Goal: Information Seeking & Learning: Learn about a topic

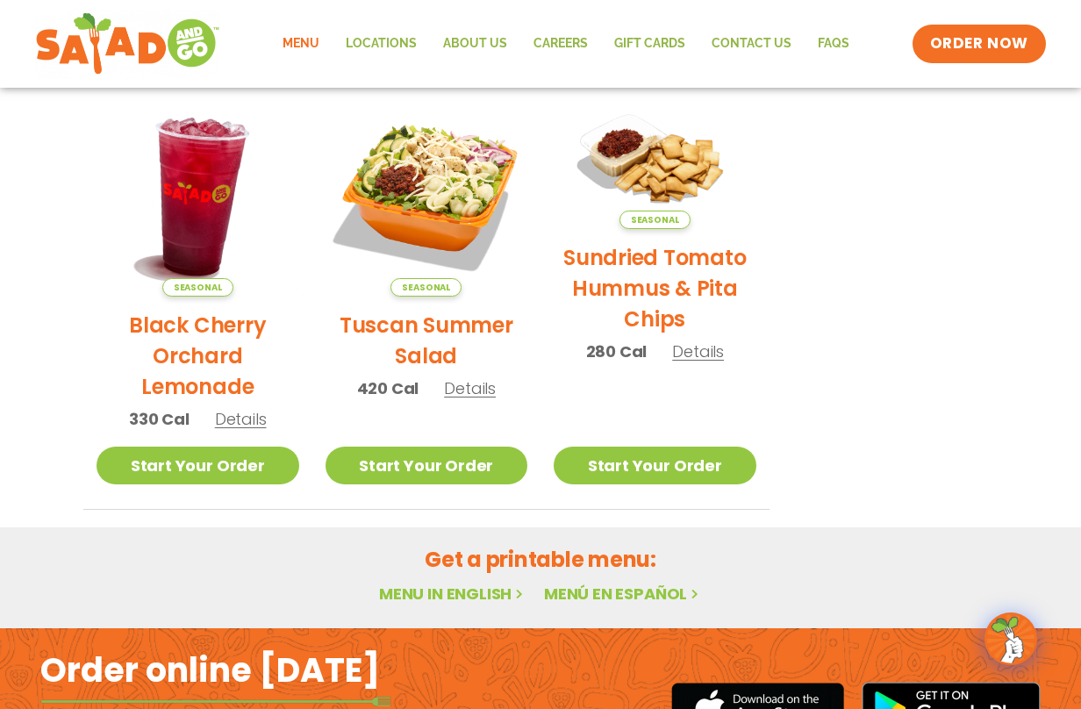
scroll to position [845, 0]
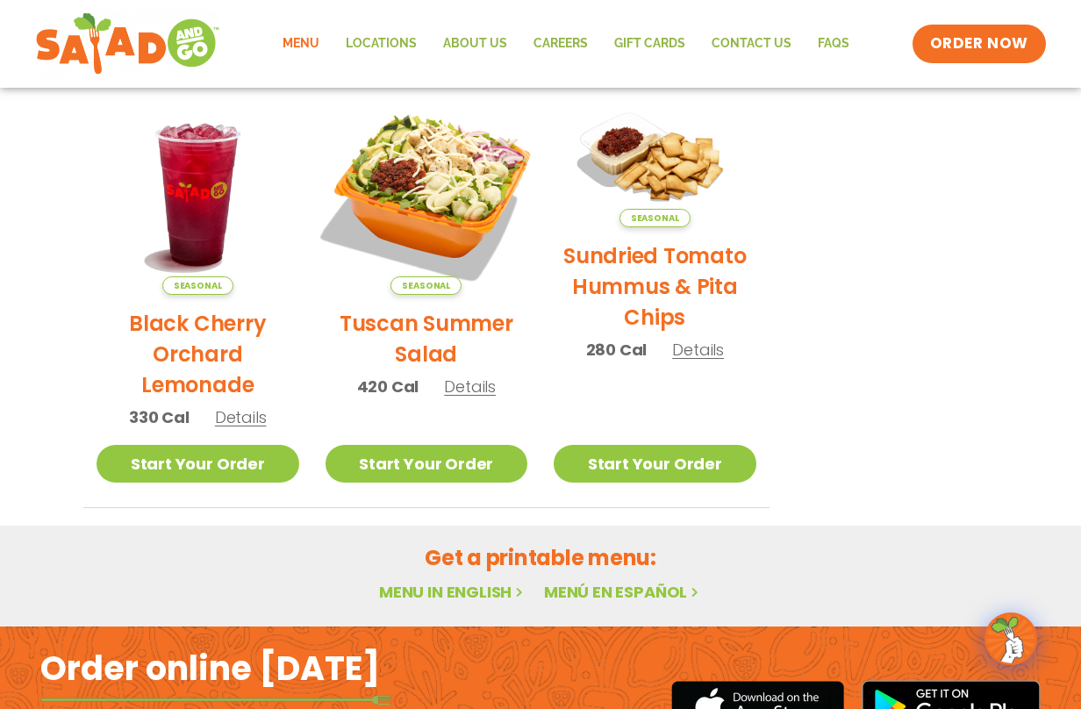
click at [443, 192] on img at bounding box center [426, 194] width 238 height 238
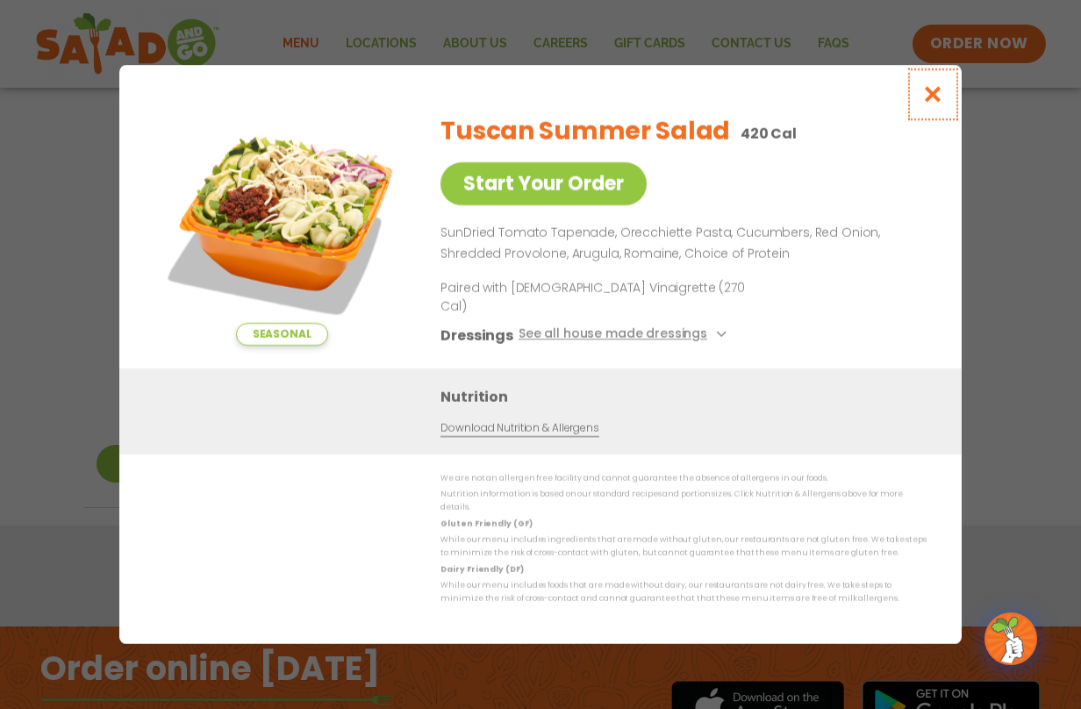
click at [934, 104] on icon "Close modal" at bounding box center [933, 94] width 22 height 18
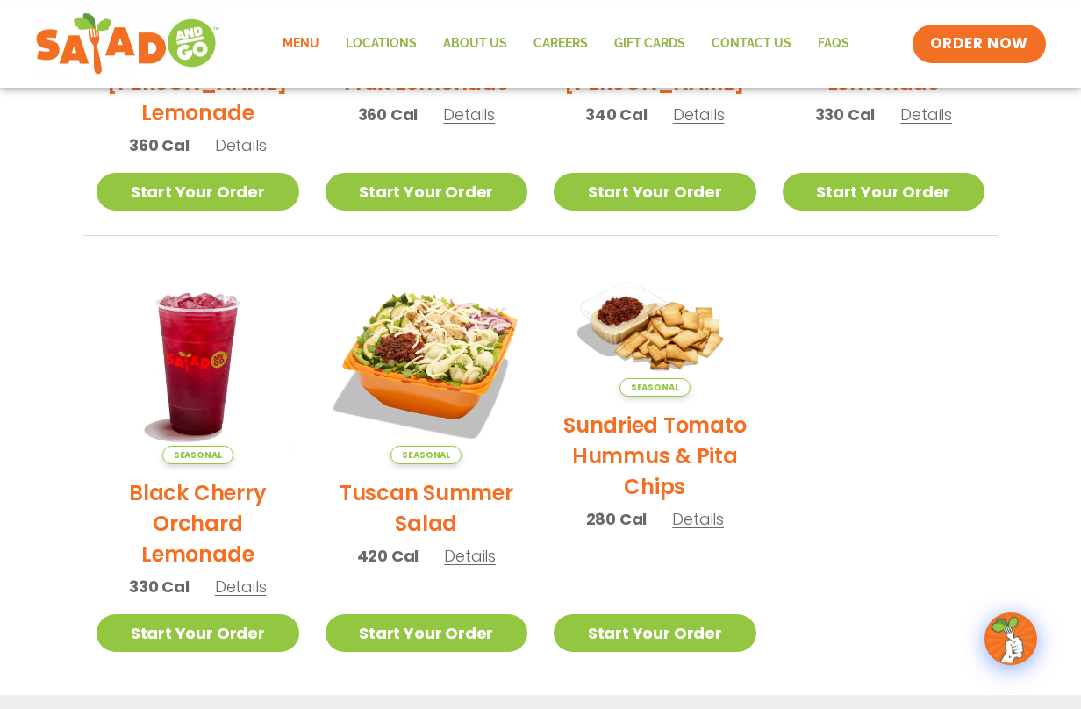
scroll to position [677, 0]
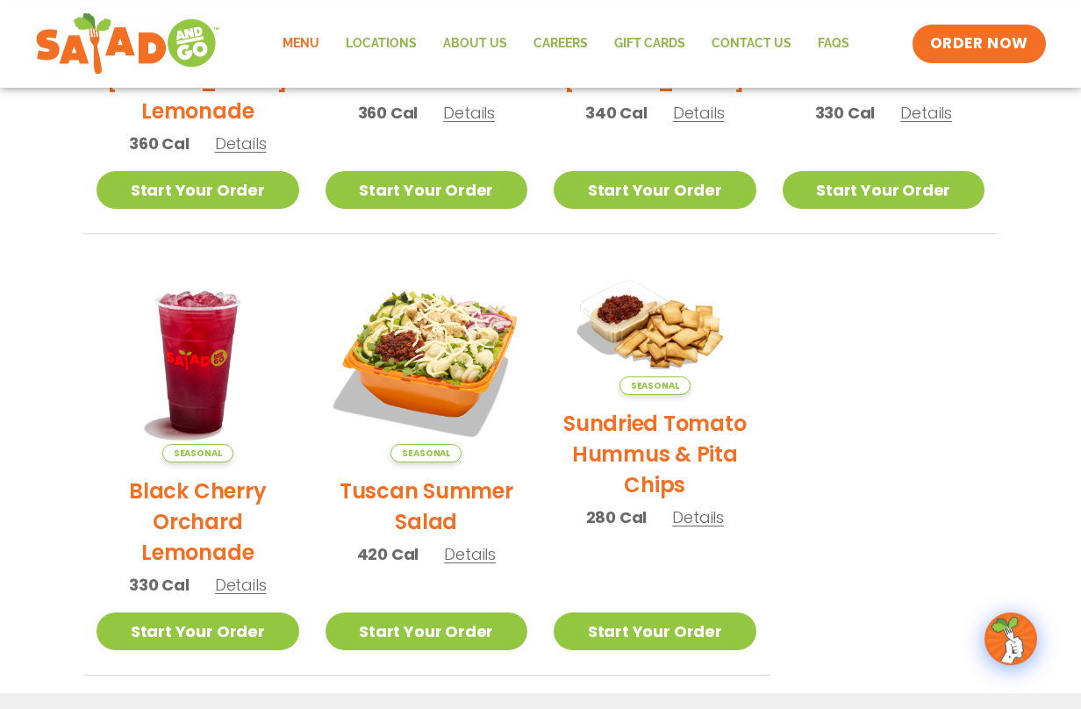
click at [672, 468] on h2 "Sundried Tomato Hummus & Pita Chips" at bounding box center [655, 454] width 203 height 92
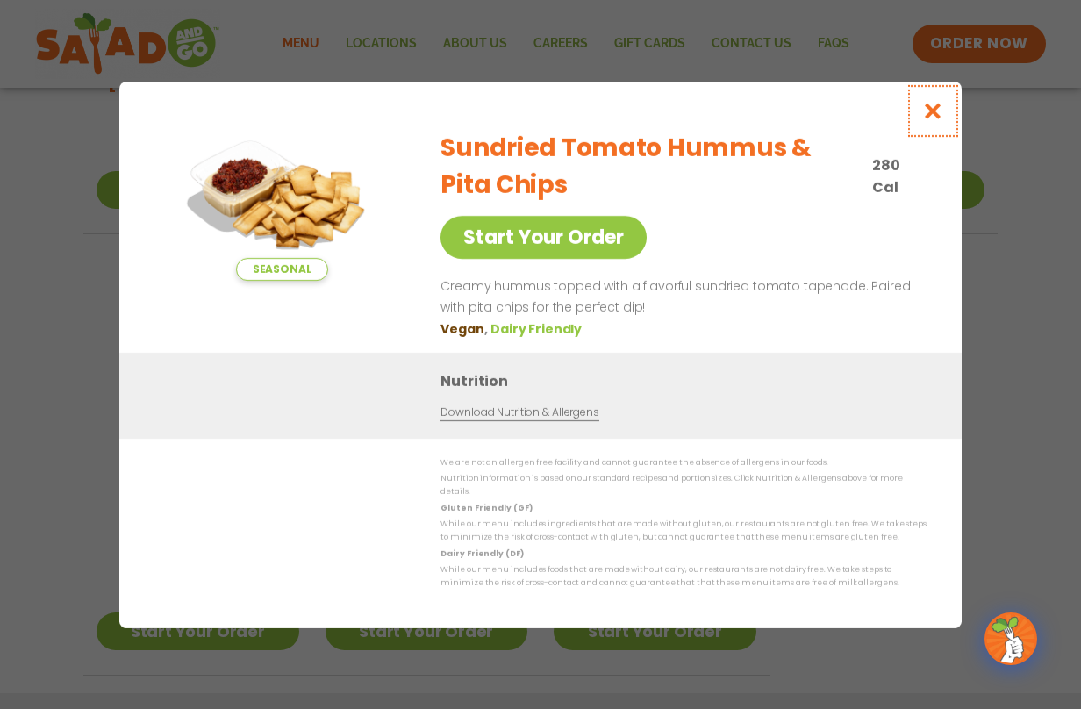
click at [928, 117] on icon "Close modal" at bounding box center [933, 111] width 22 height 18
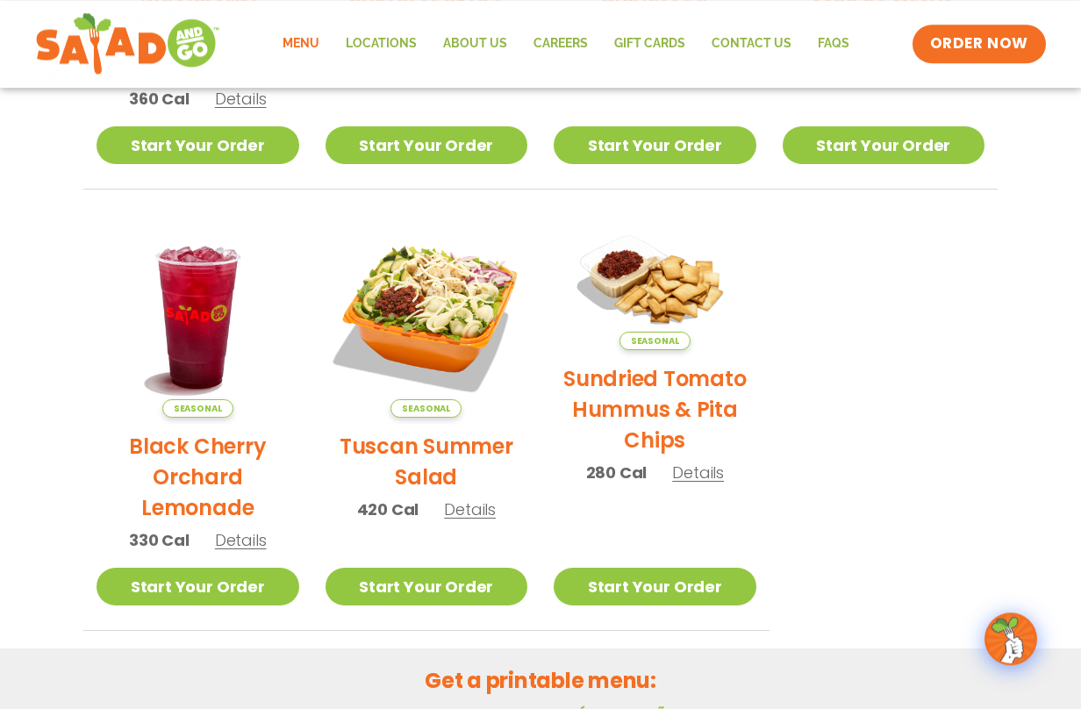
scroll to position [0, 0]
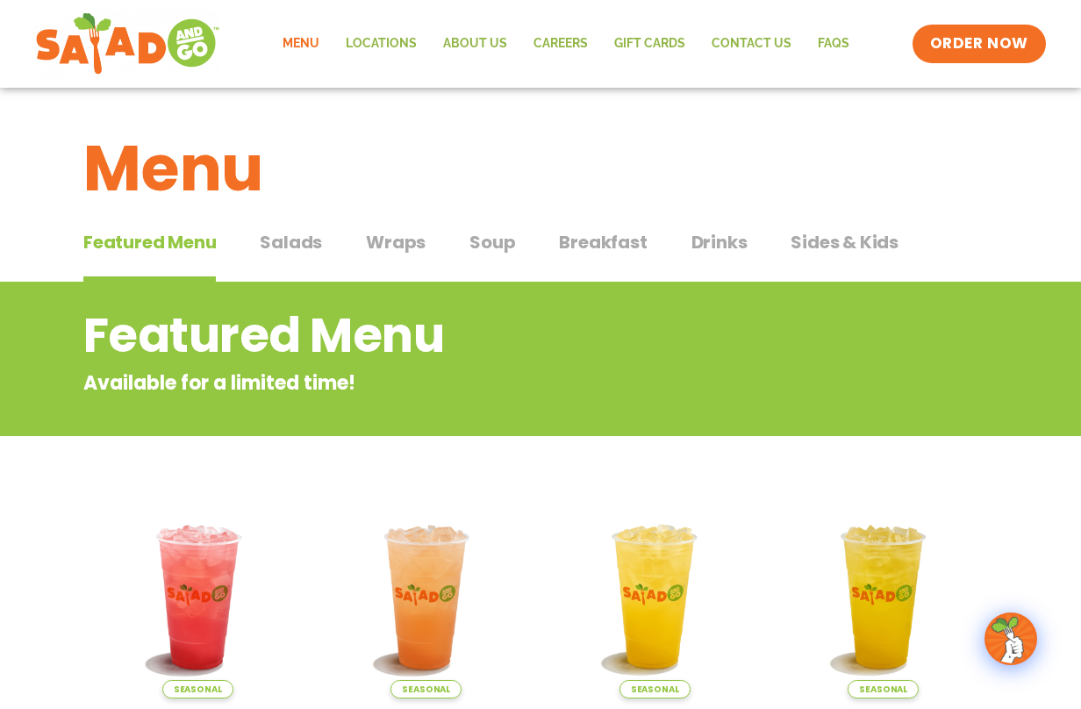
click at [311, 246] on span "Salads" at bounding box center [291, 242] width 62 height 26
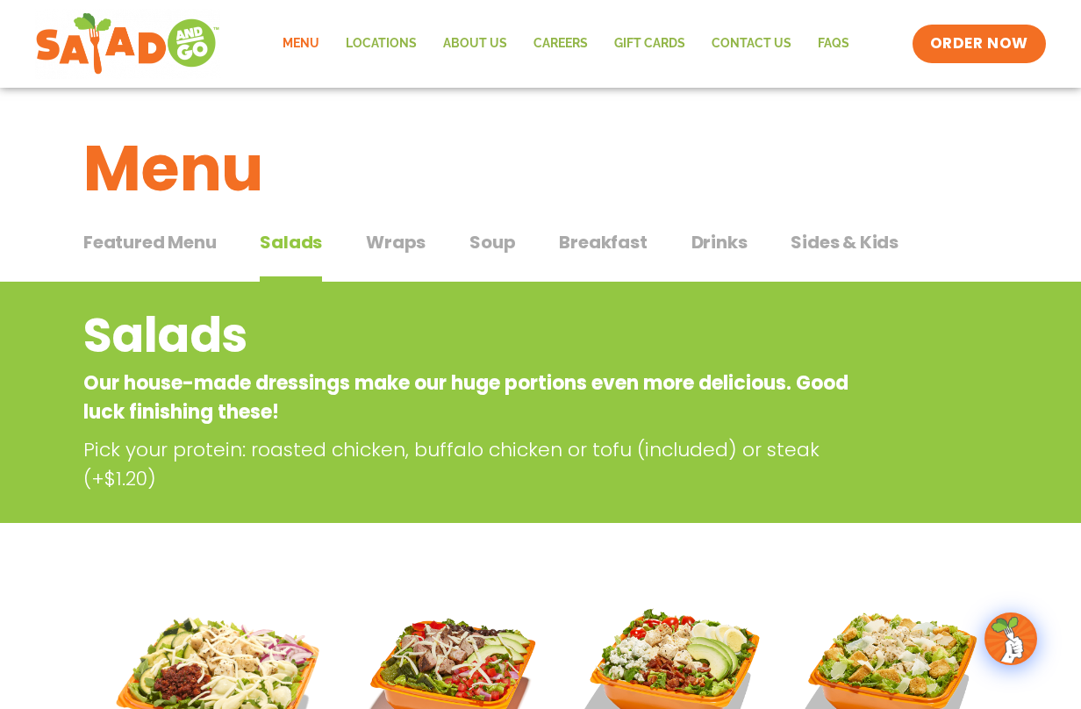
click at [412, 247] on span "Wraps" at bounding box center [396, 242] width 60 height 26
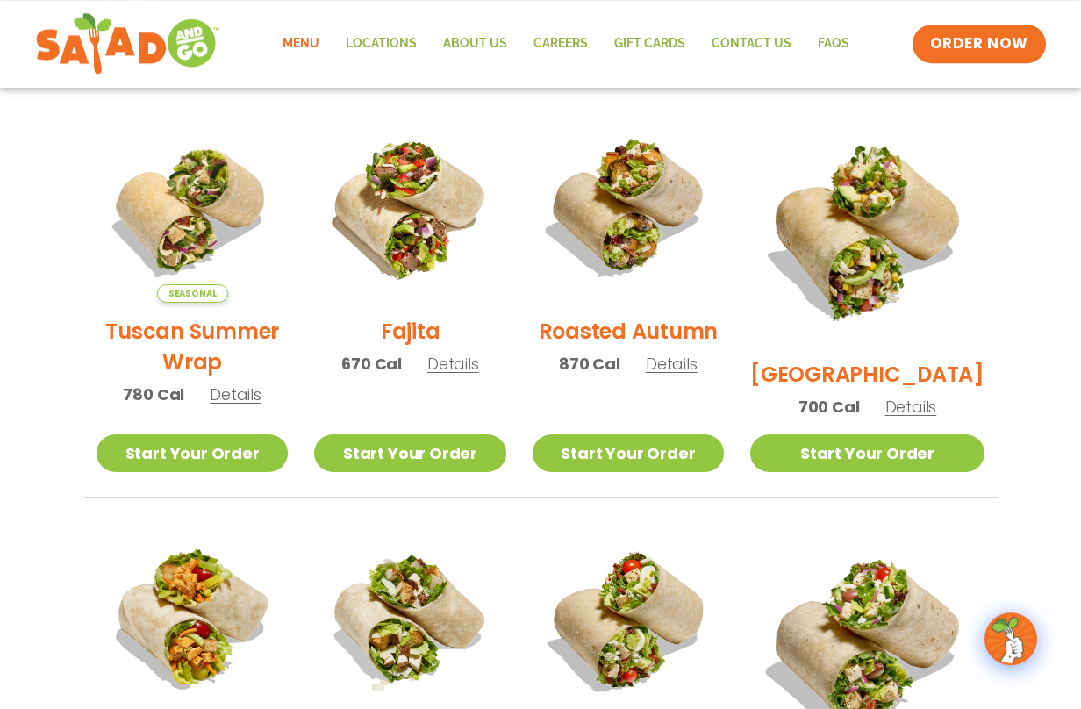
scroll to position [439, 0]
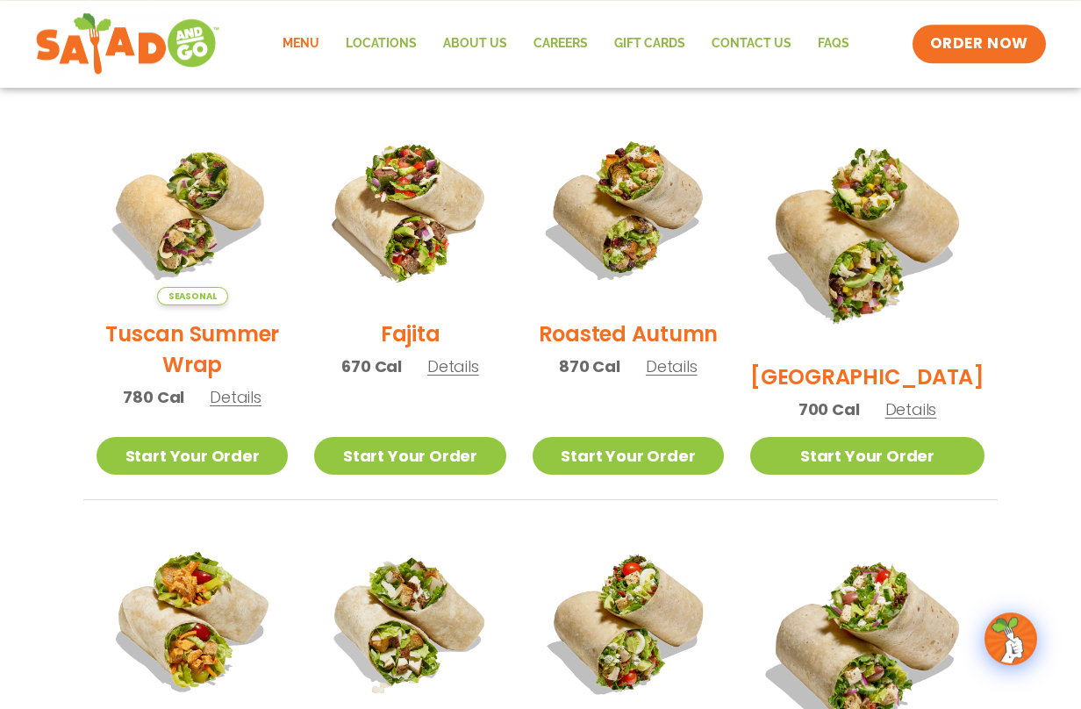
click at [433, 340] on h2 "Fajita" at bounding box center [411, 333] width 60 height 31
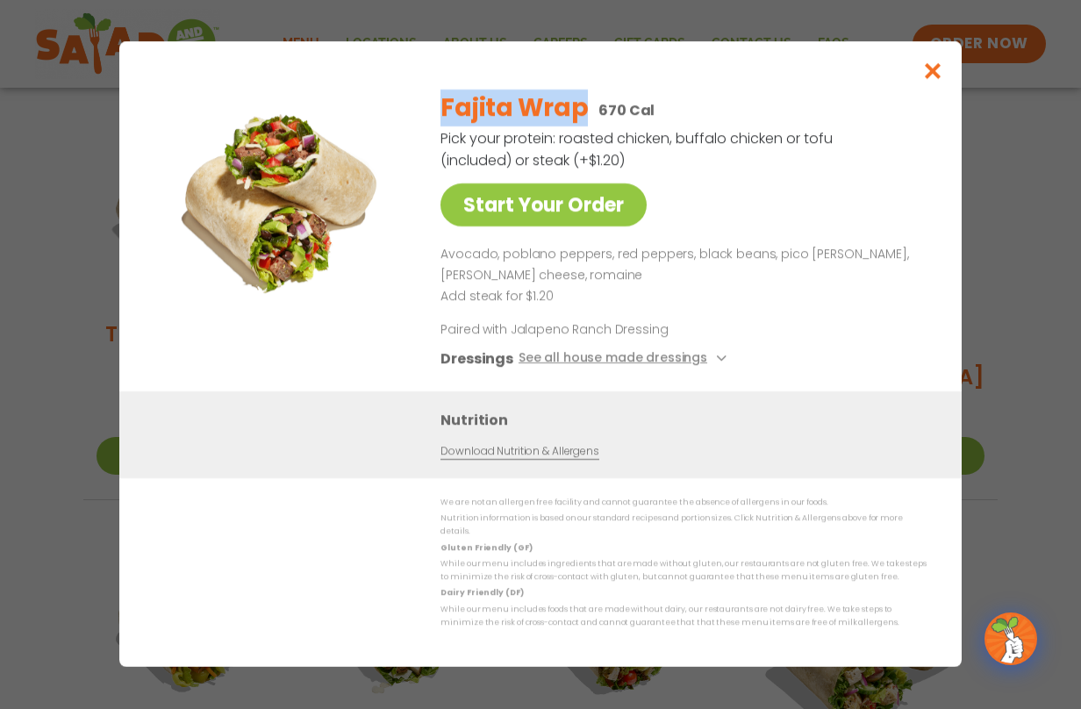
drag, startPoint x: 442, startPoint y: 116, endPoint x: 578, endPoint y: 122, distance: 136.1
click at [579, 122] on h2 "Fajita Wrap" at bounding box center [513, 107] width 147 height 37
copy h2 "Fajita Wrap"
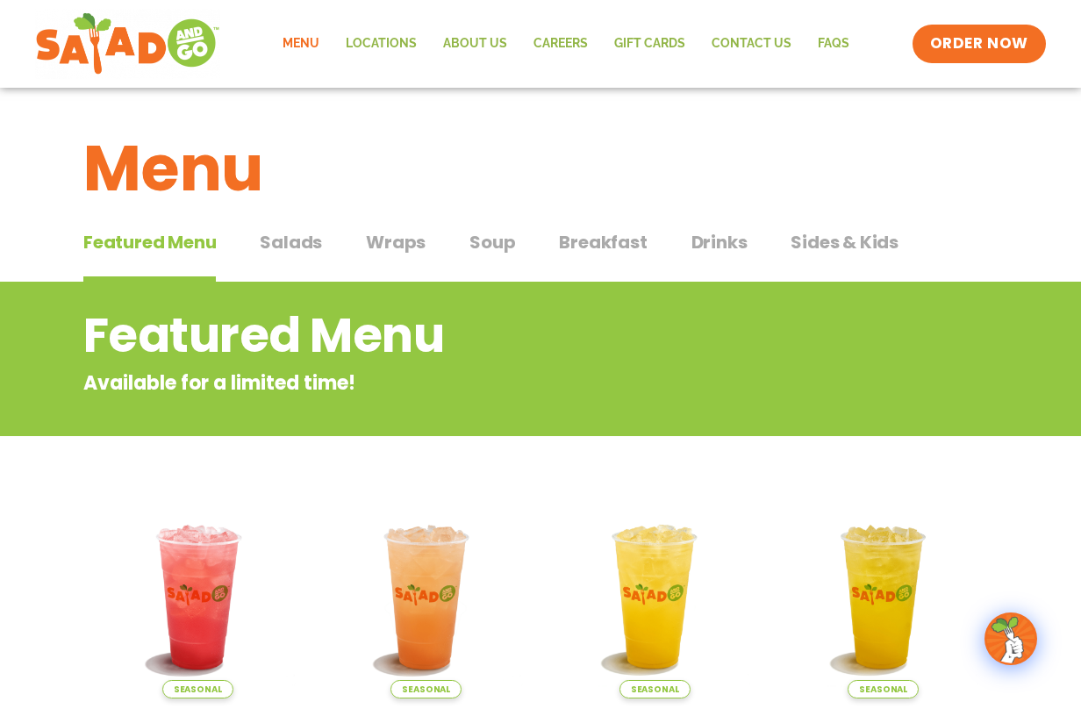
scroll to position [17, 0]
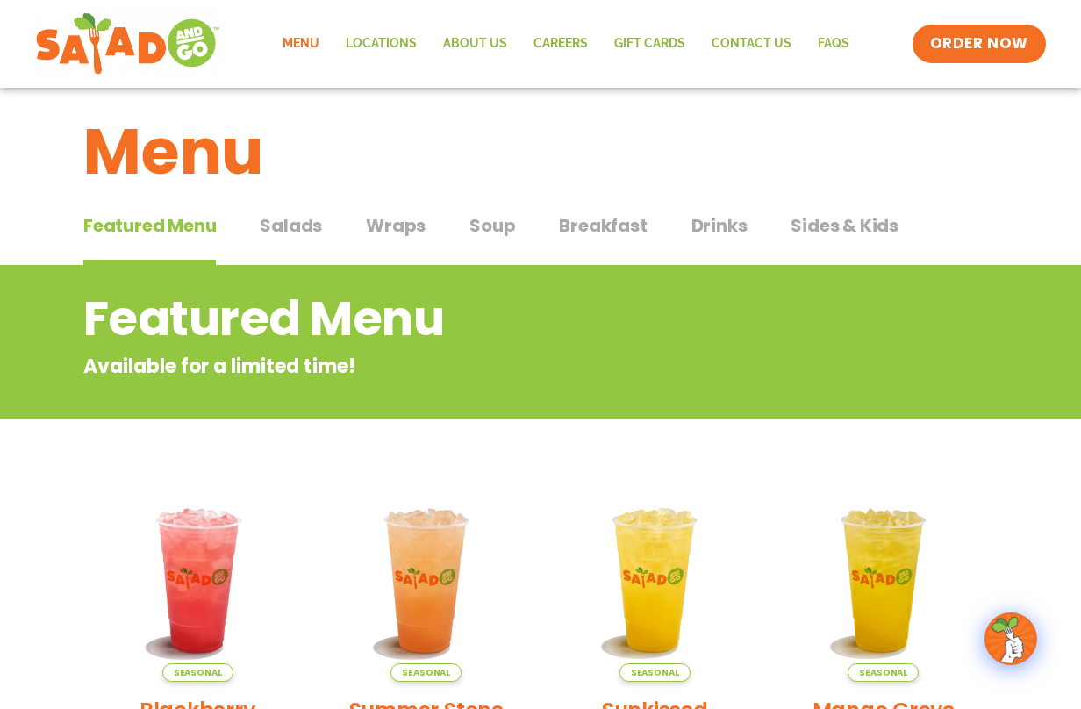
click at [726, 228] on span "Drinks" at bounding box center [719, 225] width 56 height 26
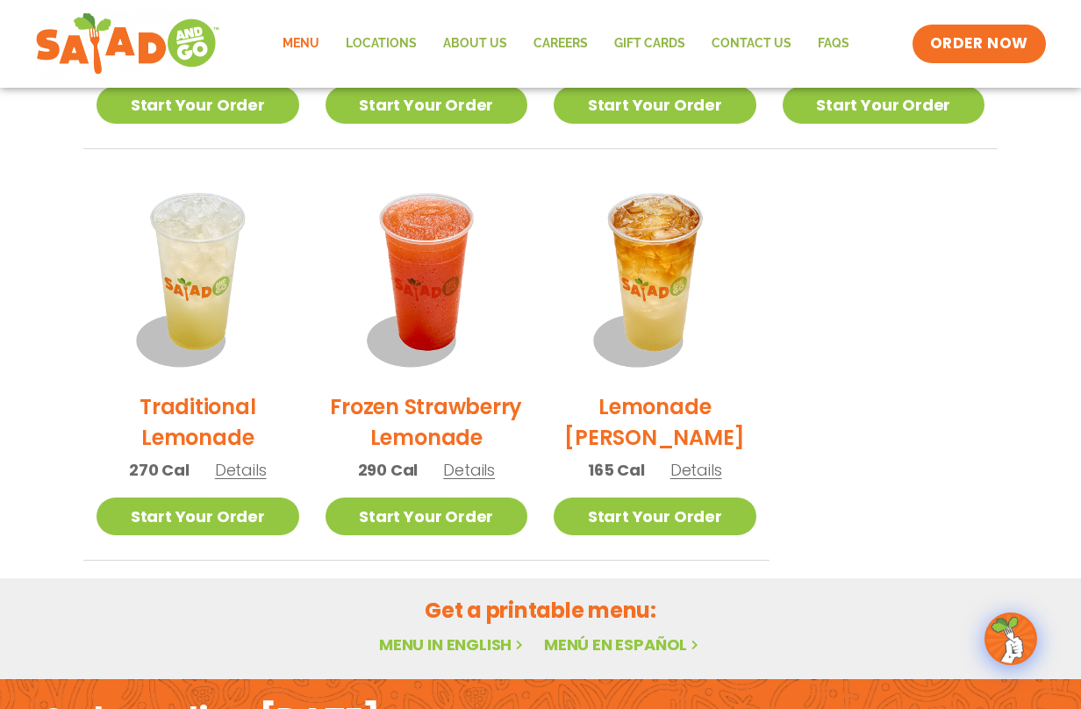
scroll to position [1234, 0]
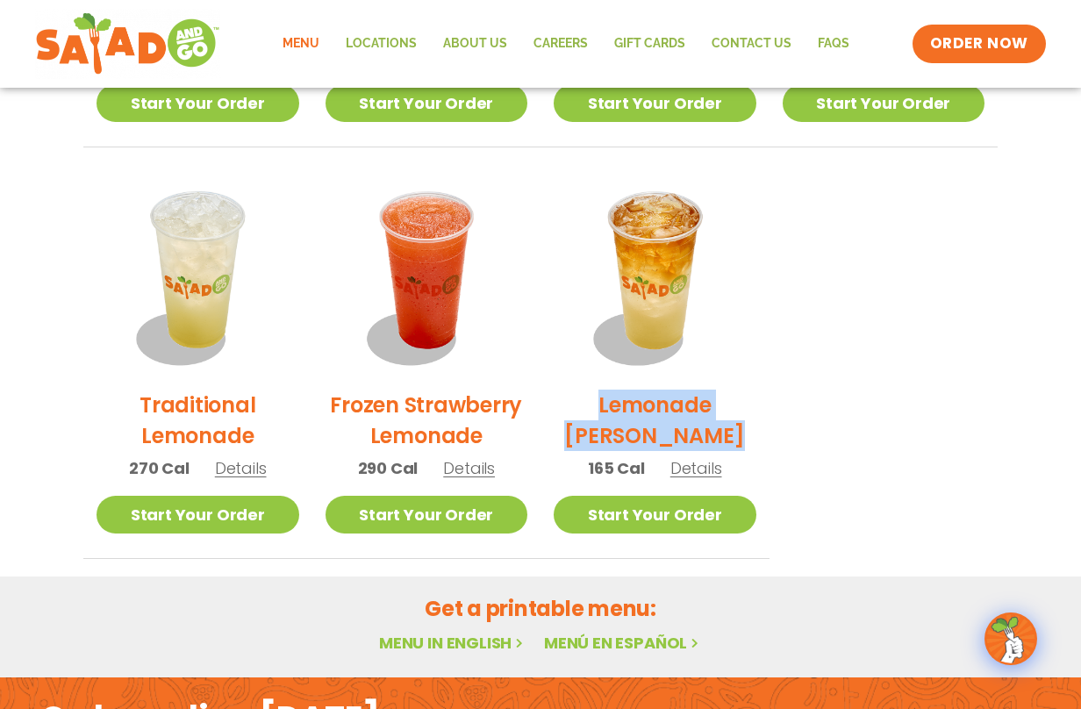
drag, startPoint x: 552, startPoint y: 400, endPoint x: 693, endPoint y: 431, distance: 144.5
click at [693, 431] on li "Lemonade Arnold Palmer 165 Cal Details Start Your Order Start Your Order Lemona…" at bounding box center [654, 366] width 229 height 385
copy h2 "Lemonade [PERSON_NAME]"
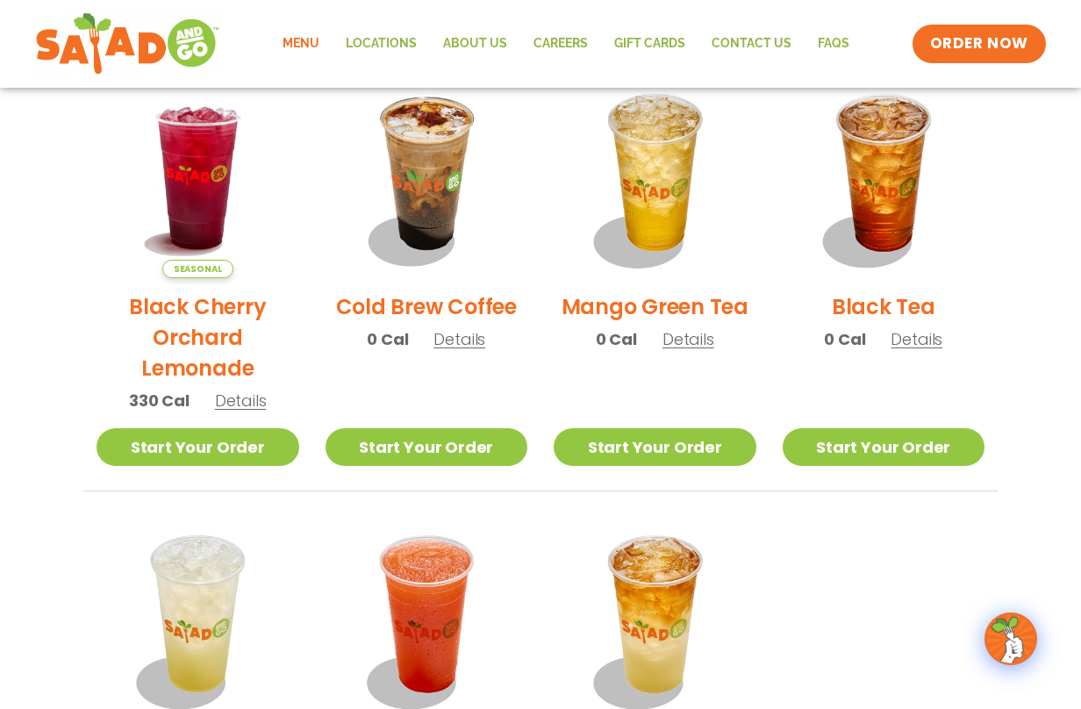
click at [220, 311] on h2 "Black Cherry Orchard Lemonade" at bounding box center [197, 337] width 203 height 92
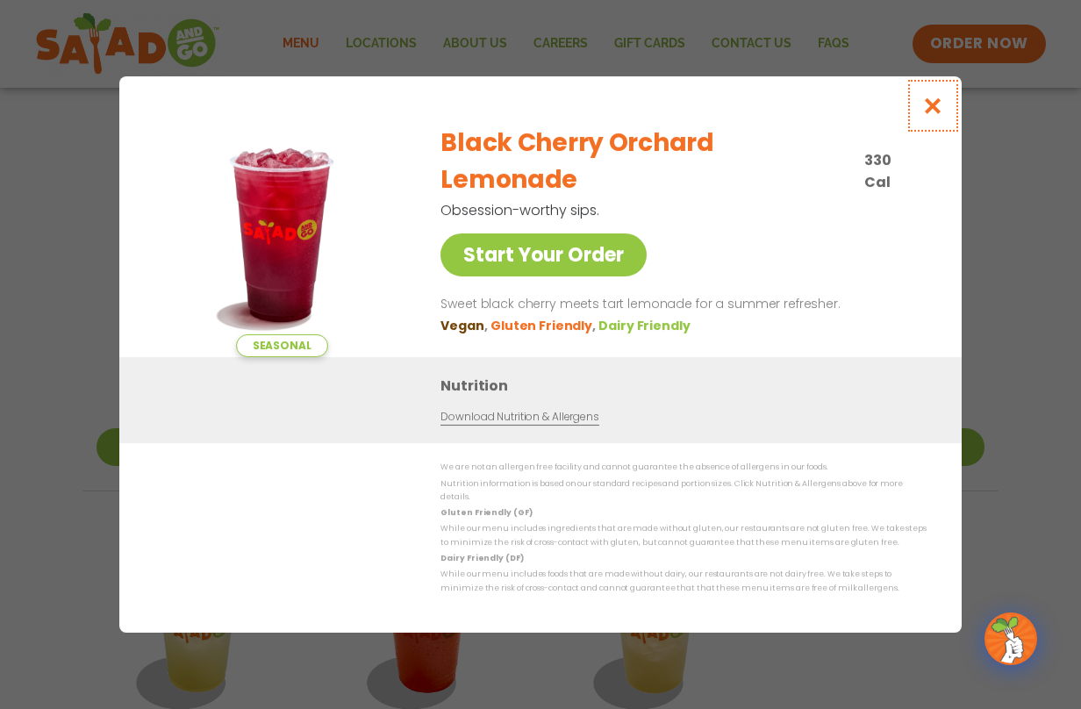
click at [930, 115] on icon "Close modal" at bounding box center [933, 105] width 22 height 18
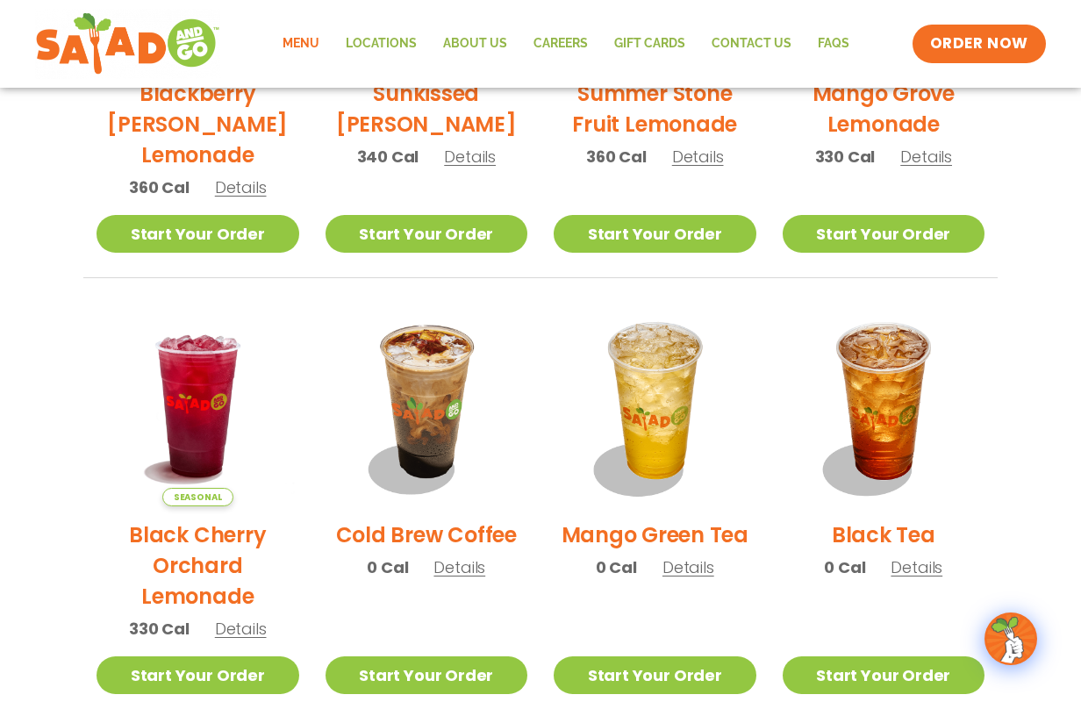
scroll to position [0, 0]
